Goal: Download file/media

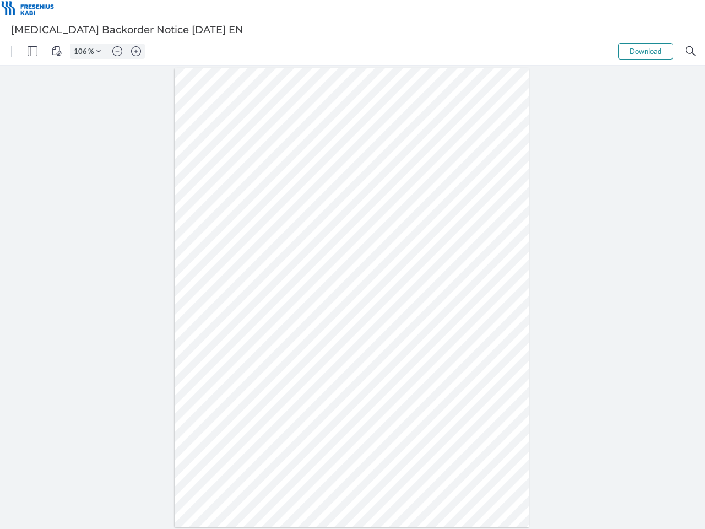
click at [32, 51] on img "Panel" at bounding box center [33, 51] width 10 height 10
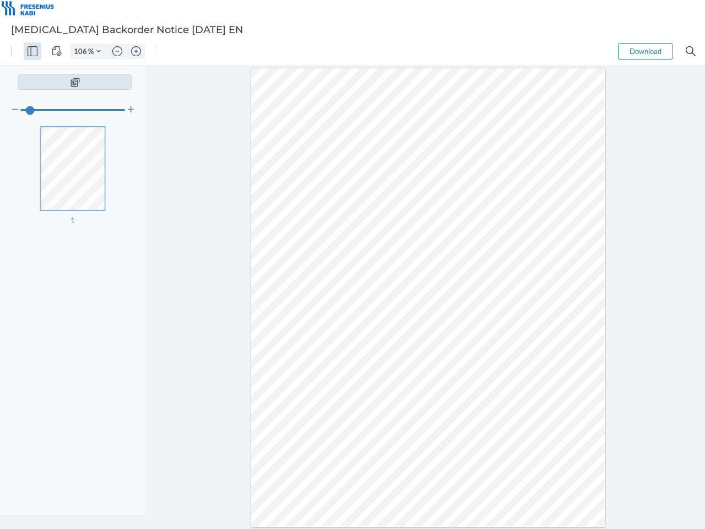
click at [57, 51] on img "View Controls" at bounding box center [57, 51] width 10 height 10
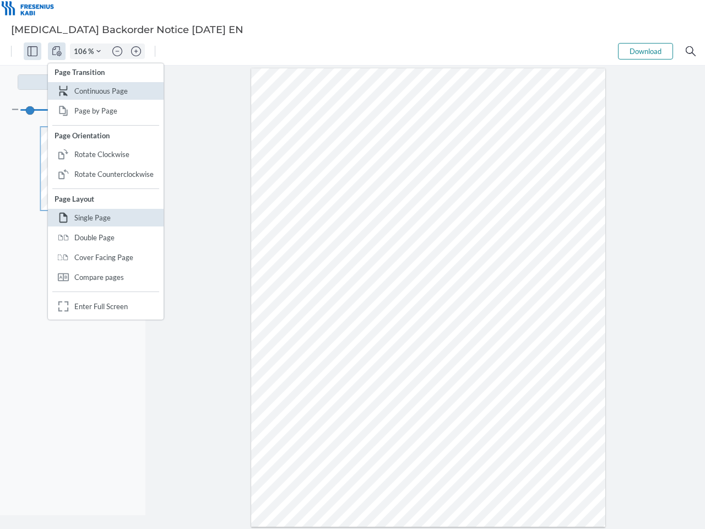
click at [82, 51] on input "106" at bounding box center [79, 51] width 18 height 10
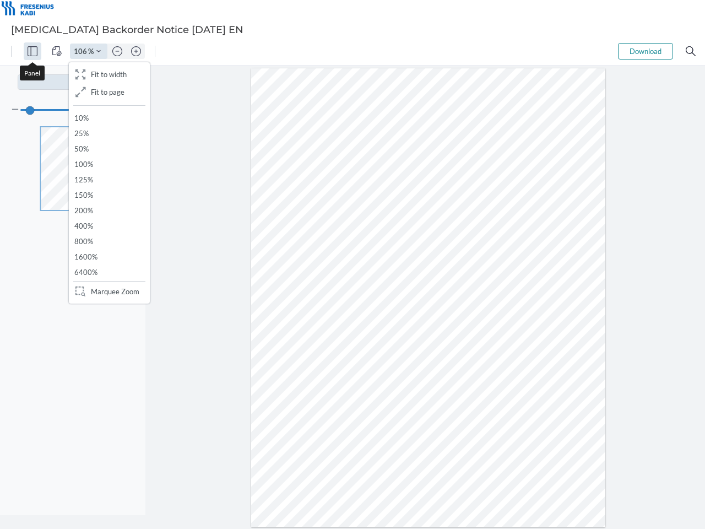
click at [99, 51] on img "Zoom Controls" at bounding box center [98, 51] width 4 height 4
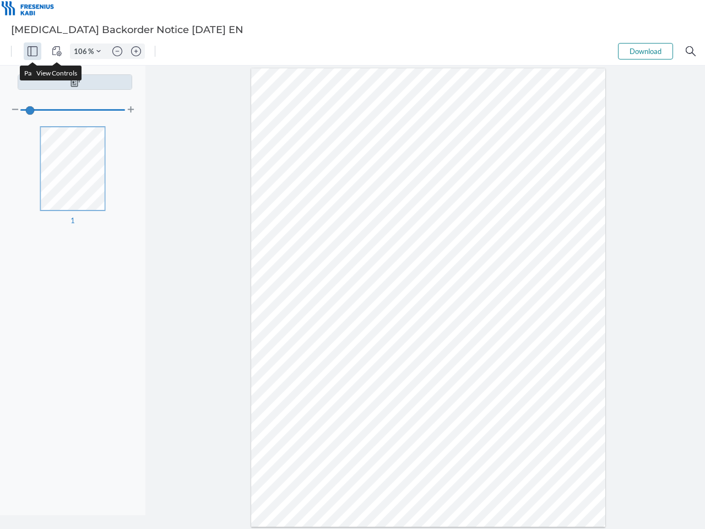
click at [117, 51] on img "Zoom out" at bounding box center [117, 51] width 10 height 10
click at [136, 51] on img "Zoom in" at bounding box center [136, 51] width 10 height 10
type input "106"
click at [645, 51] on button "Download" at bounding box center [645, 51] width 55 height 17
click at [691, 51] on img "Search" at bounding box center [691, 51] width 10 height 10
